Goal: Find specific page/section

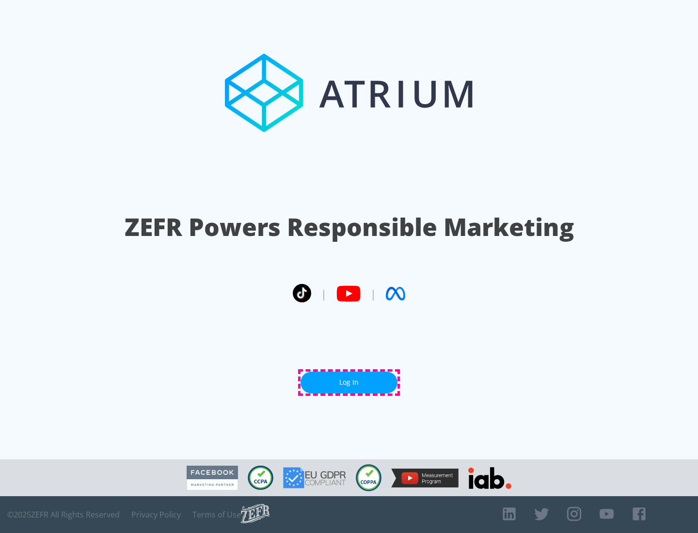
click at [349, 382] on link "Log In" at bounding box center [348, 383] width 97 height 22
